Goal: Task Accomplishment & Management: Manage account settings

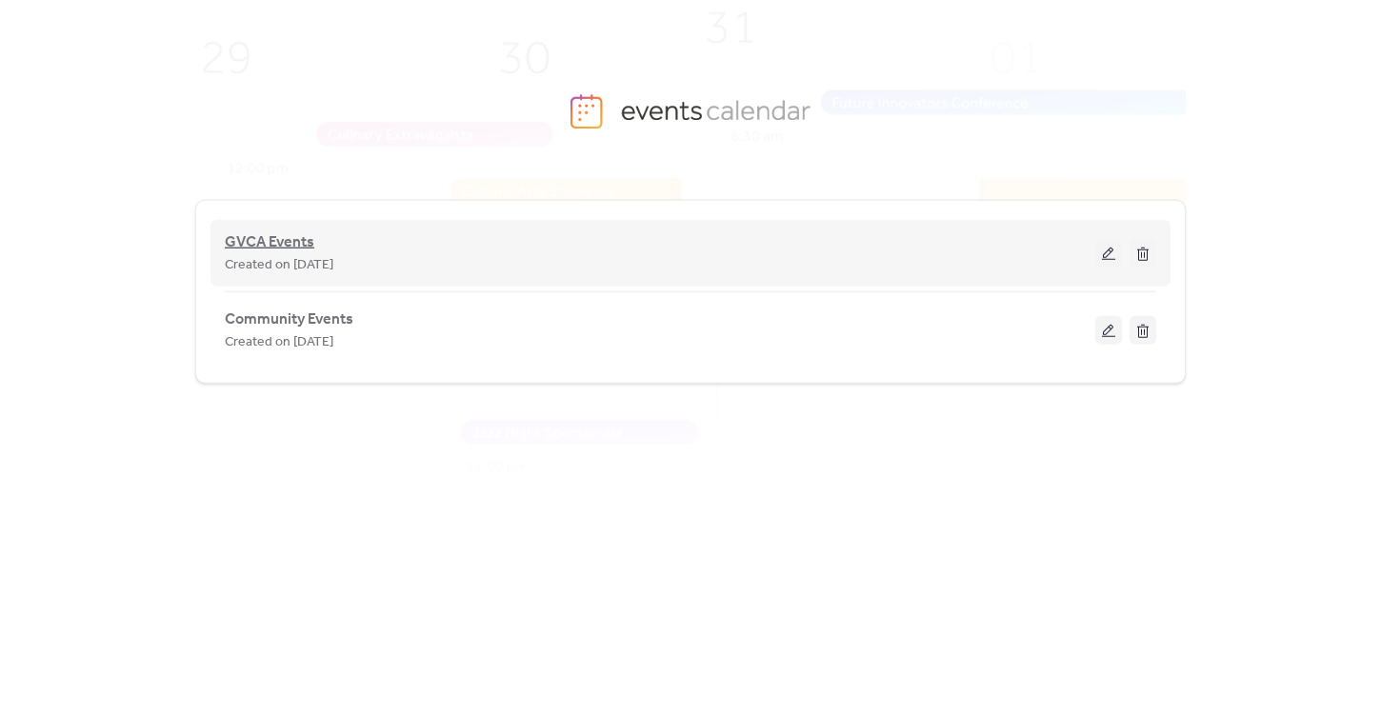
click at [273, 236] on span "GVCA Events" at bounding box center [270, 243] width 90 height 23
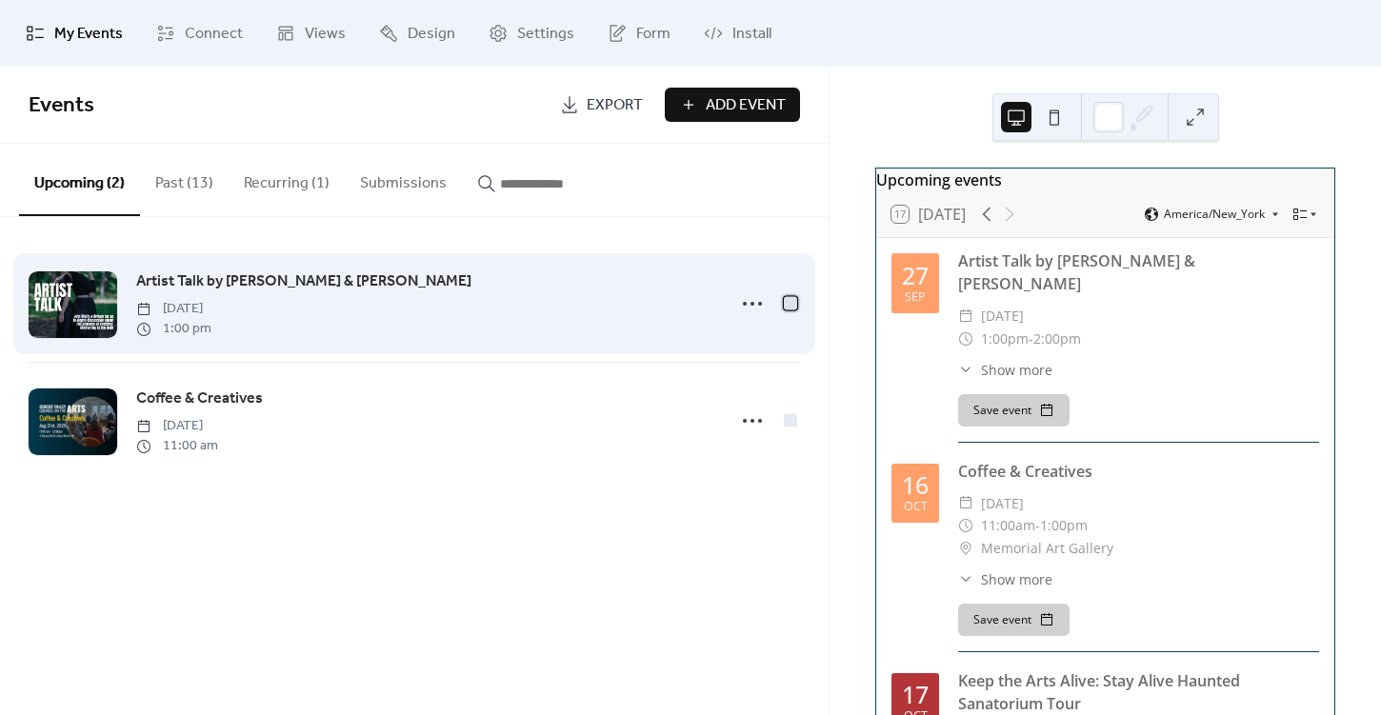
click at [789, 310] on div at bounding box center [790, 302] width 19 height 19
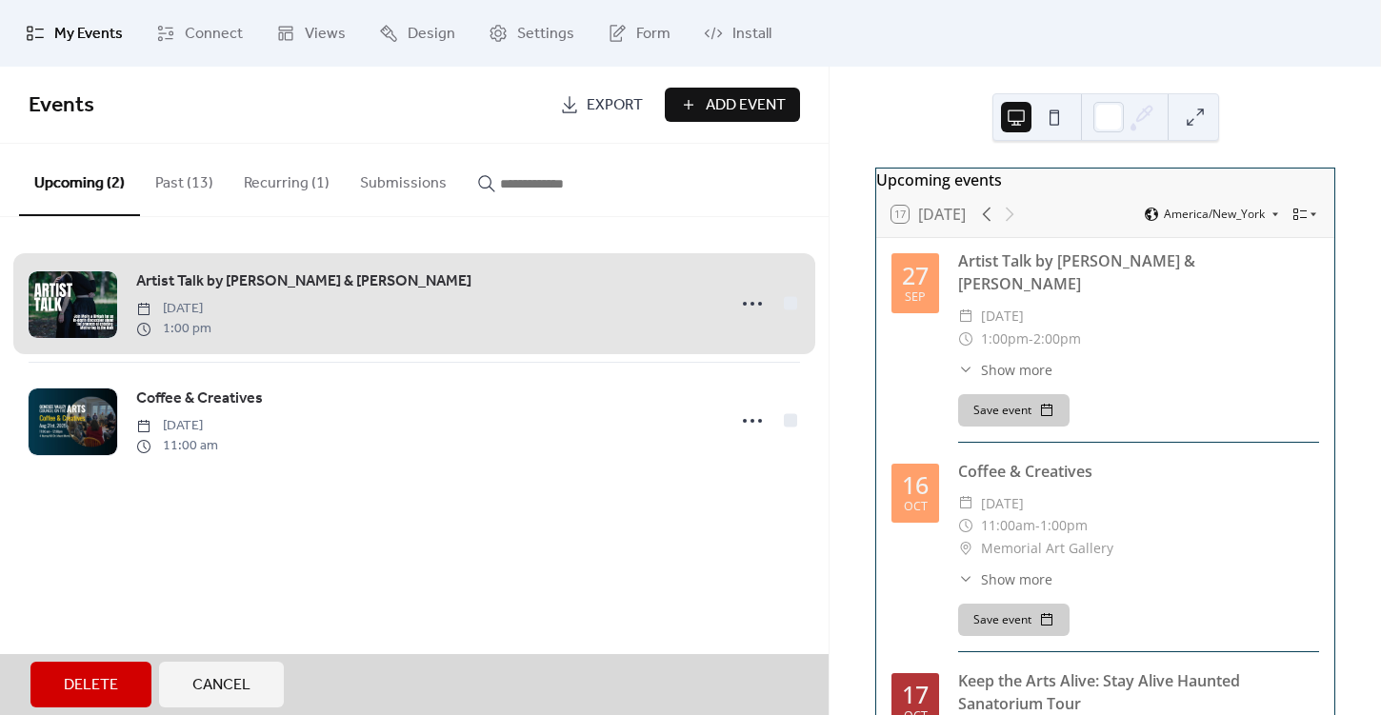
click at [791, 300] on div "Artist Talk by [PERSON_NAME] & [PERSON_NAME] [DATE] 1:00 pm" at bounding box center [415, 304] width 772 height 116
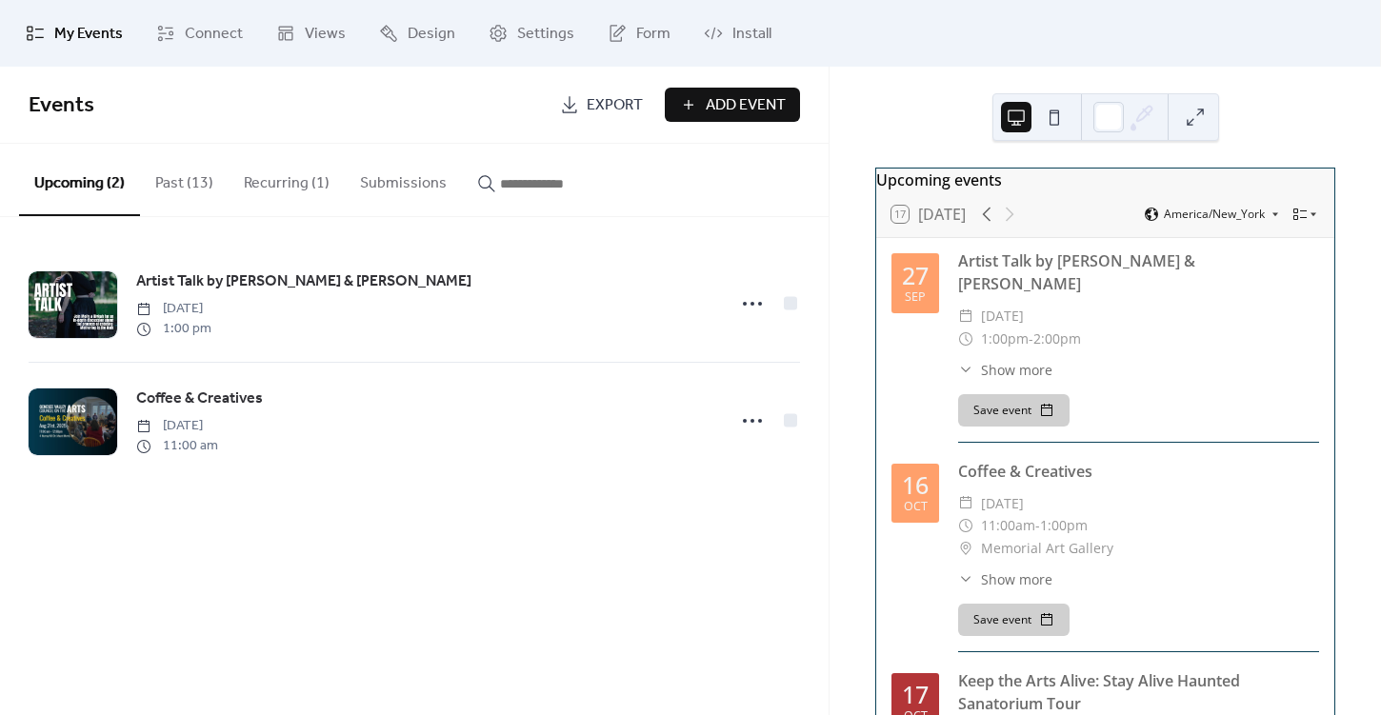
click at [386, 186] on button "Submissions" at bounding box center [403, 179] width 117 height 70
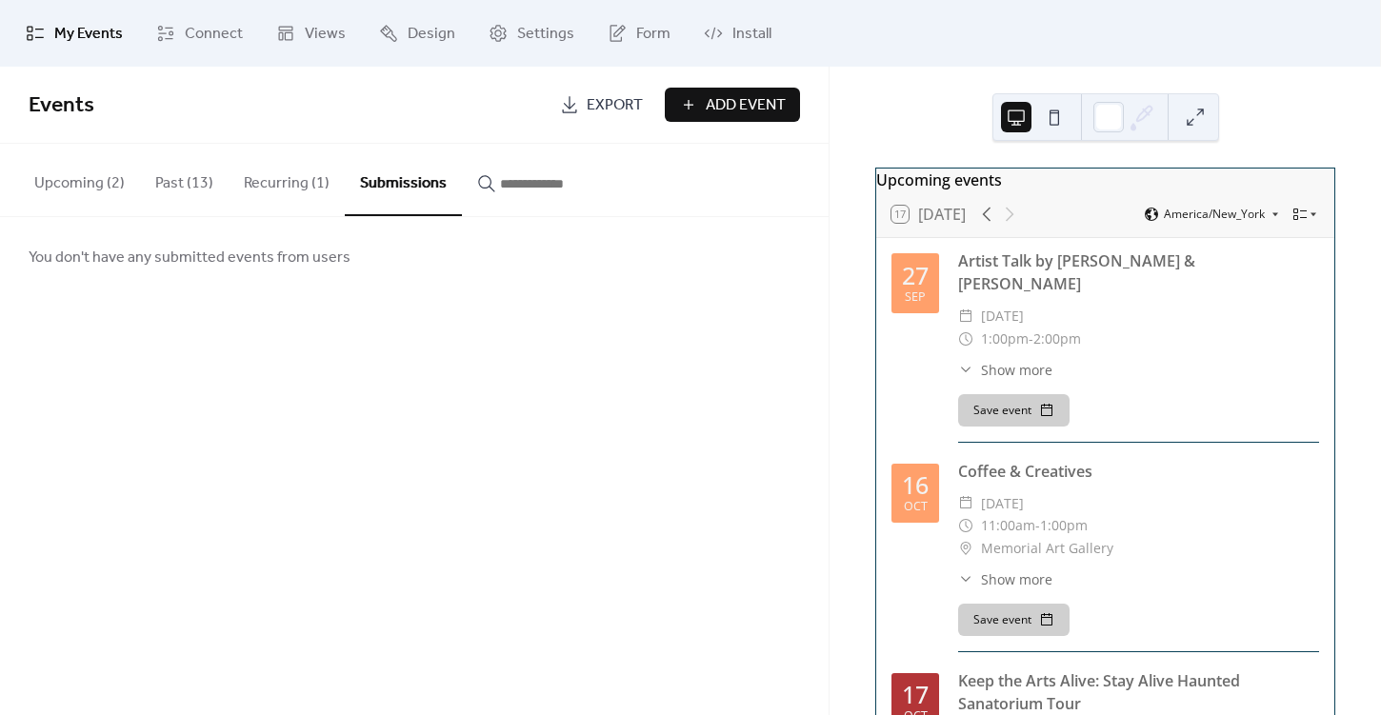
click at [289, 188] on button "Recurring (1)" at bounding box center [287, 179] width 116 height 70
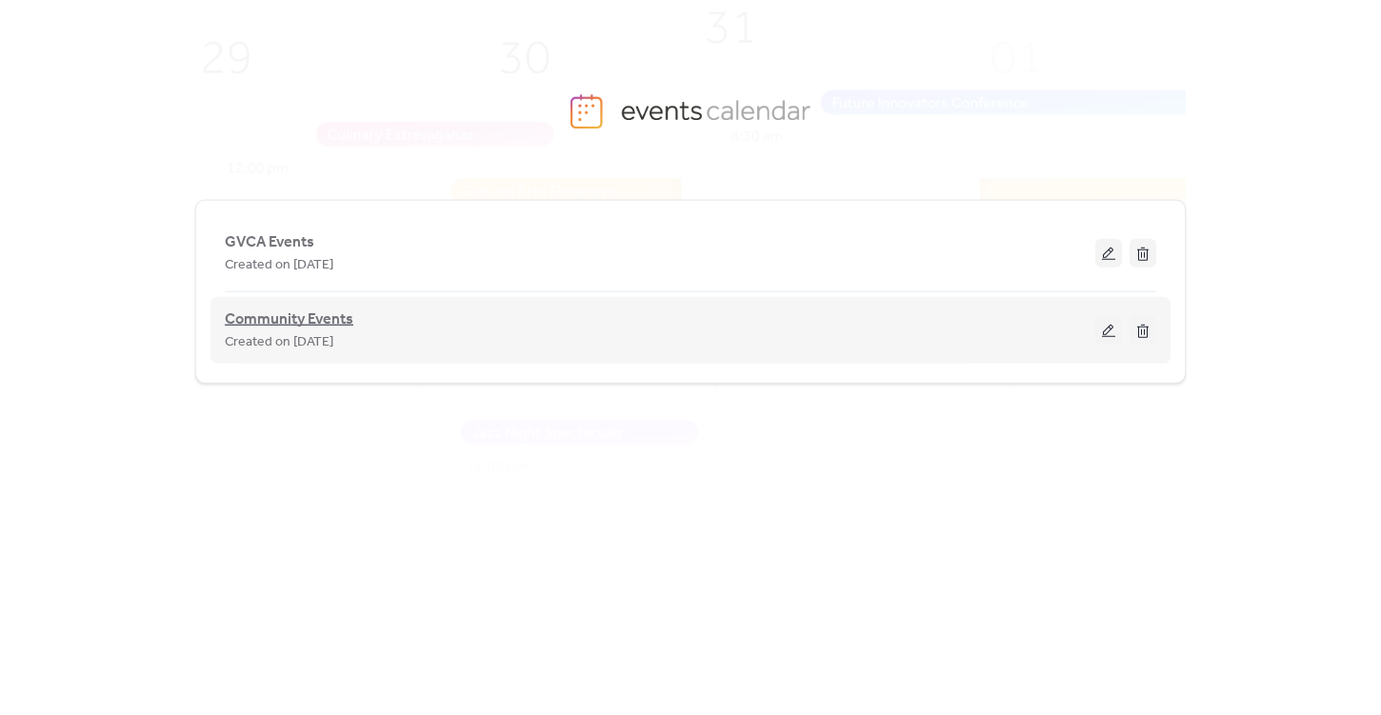
click at [286, 323] on span "Community Events" at bounding box center [289, 320] width 129 height 23
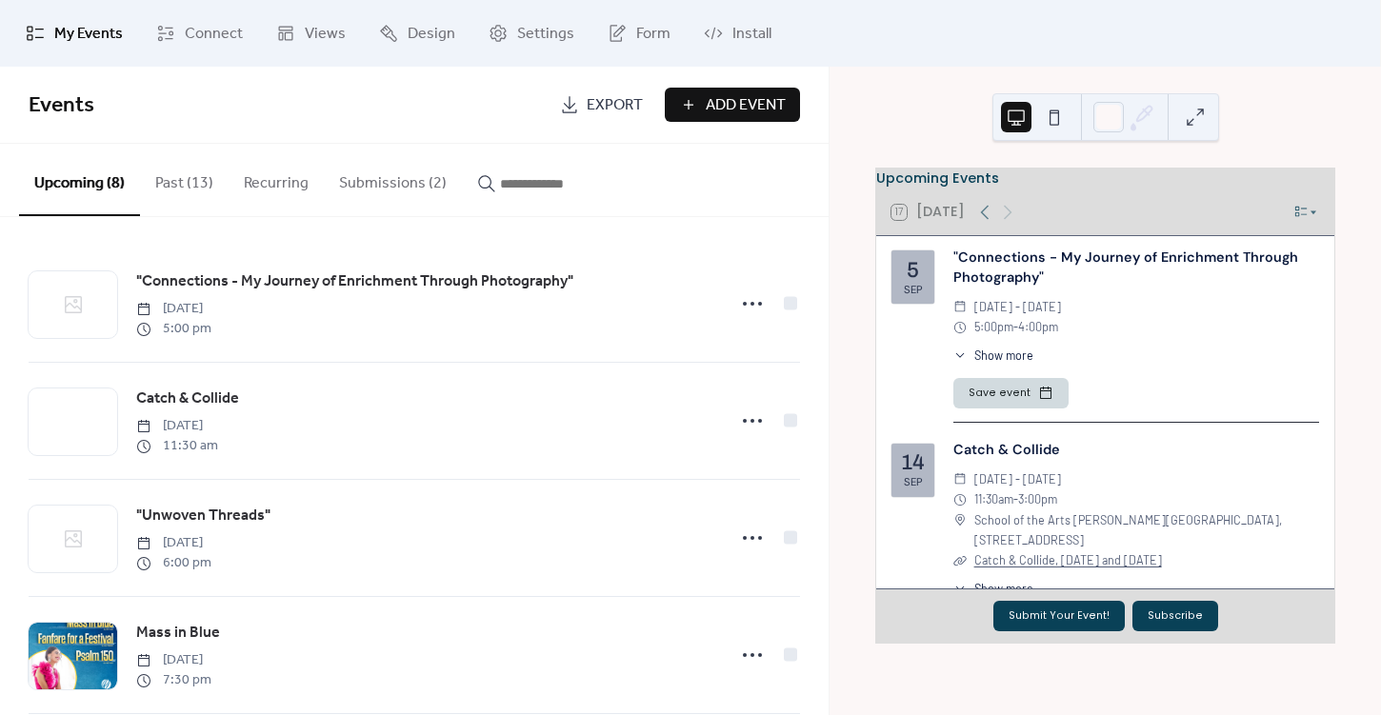
click at [405, 178] on button "Submissions (2)" at bounding box center [393, 179] width 138 height 70
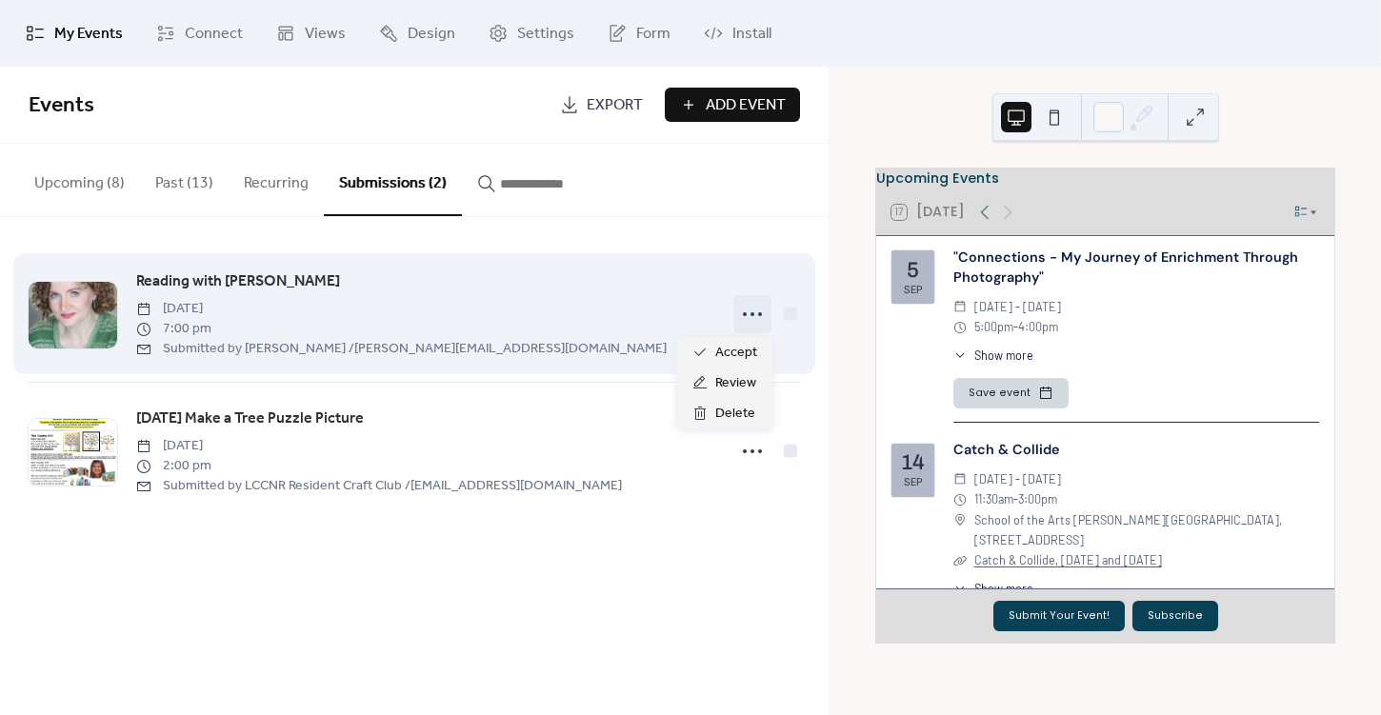
click at [761, 314] on circle at bounding box center [760, 314] width 4 height 4
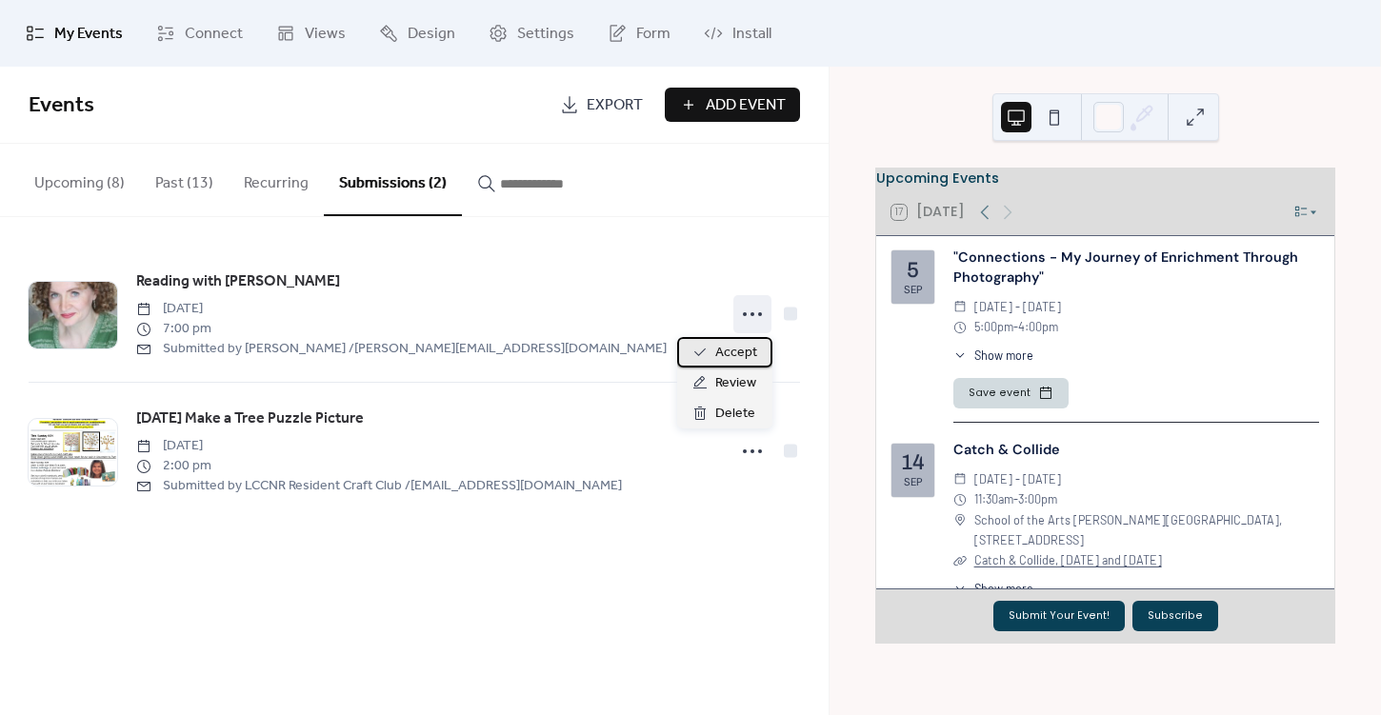
click at [741, 358] on span "Accept" at bounding box center [736, 353] width 42 height 23
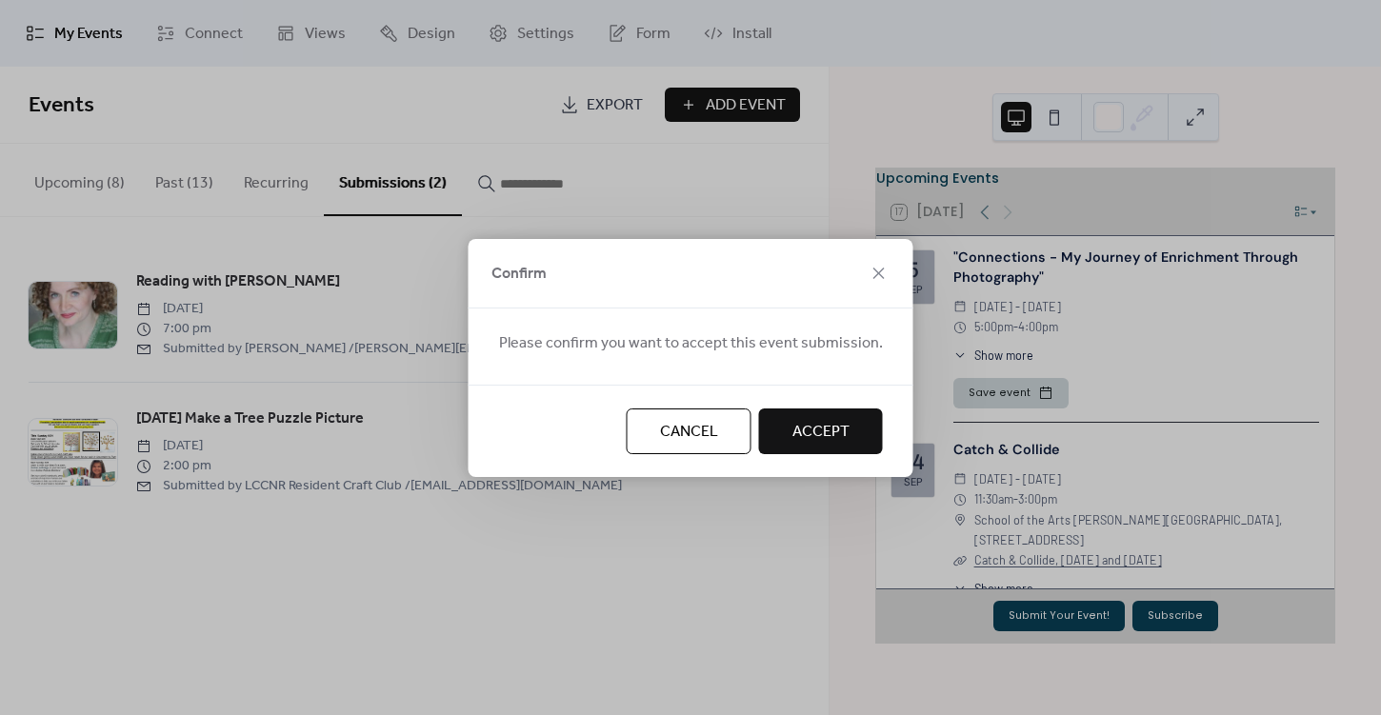
click at [806, 426] on span "Accept" at bounding box center [821, 432] width 57 height 23
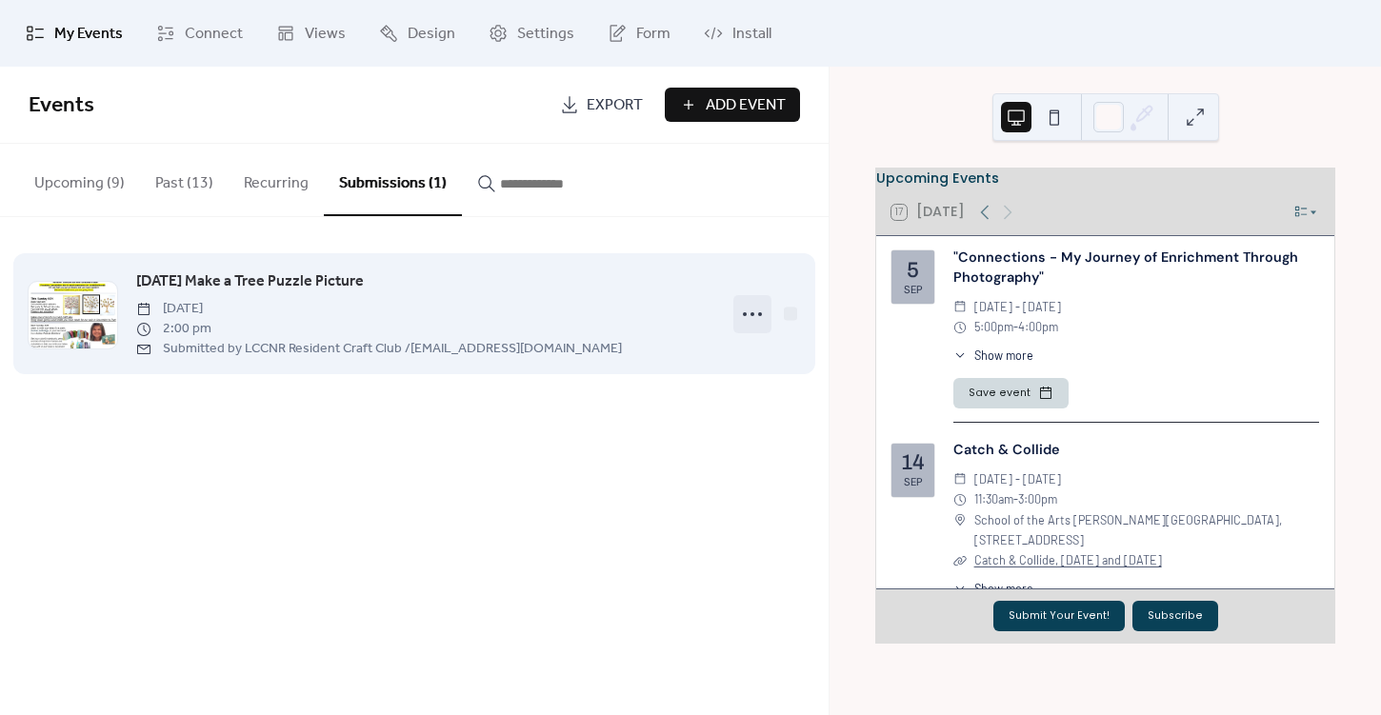
click at [751, 316] on icon at bounding box center [752, 314] width 30 height 30
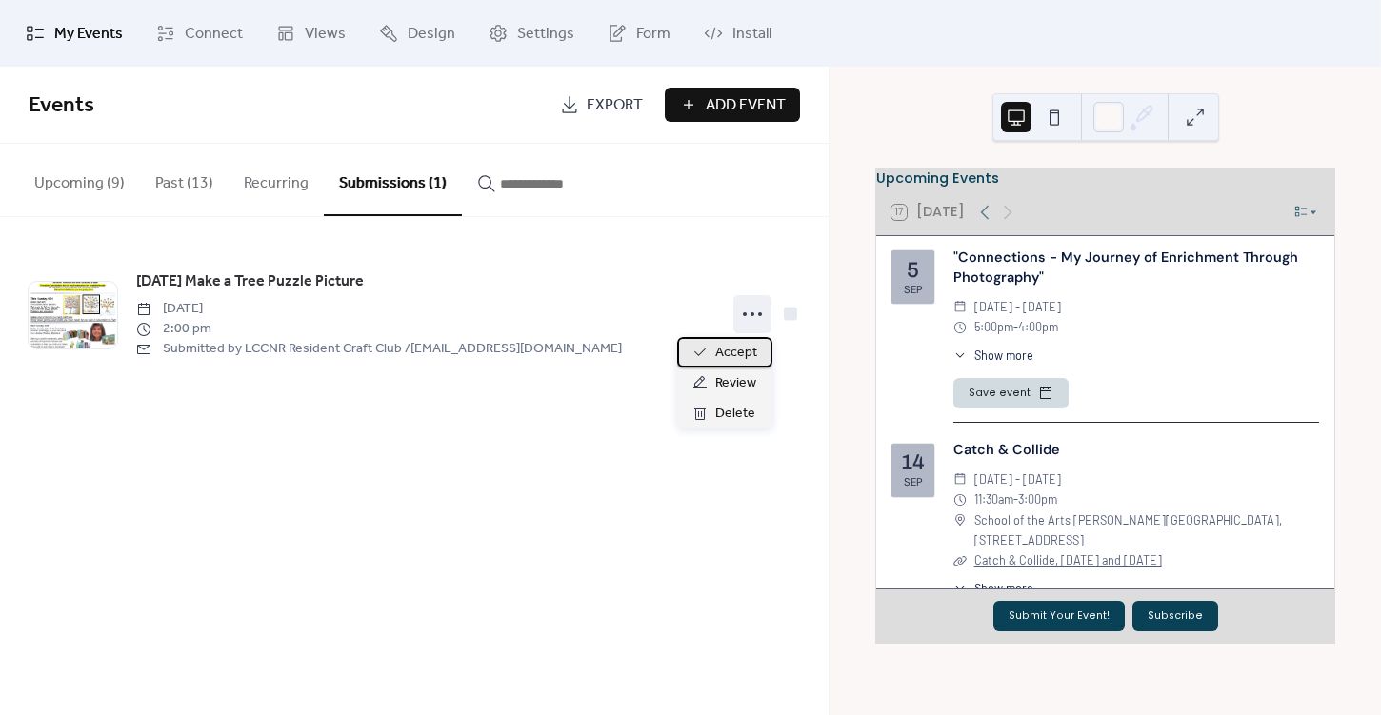
click at [723, 352] on span "Accept" at bounding box center [736, 353] width 42 height 23
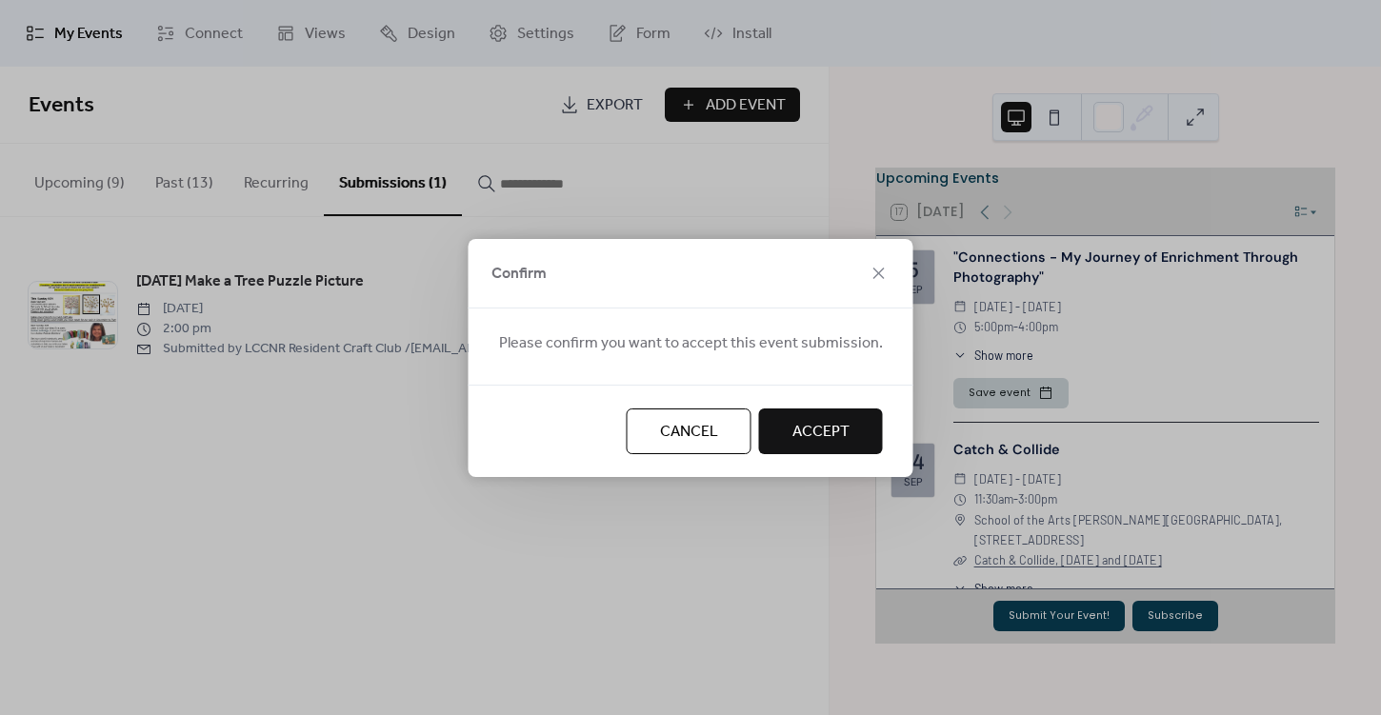
click at [793, 443] on span "Accept" at bounding box center [821, 432] width 57 height 23
